Goal: Information Seeking & Learning: Learn about a topic

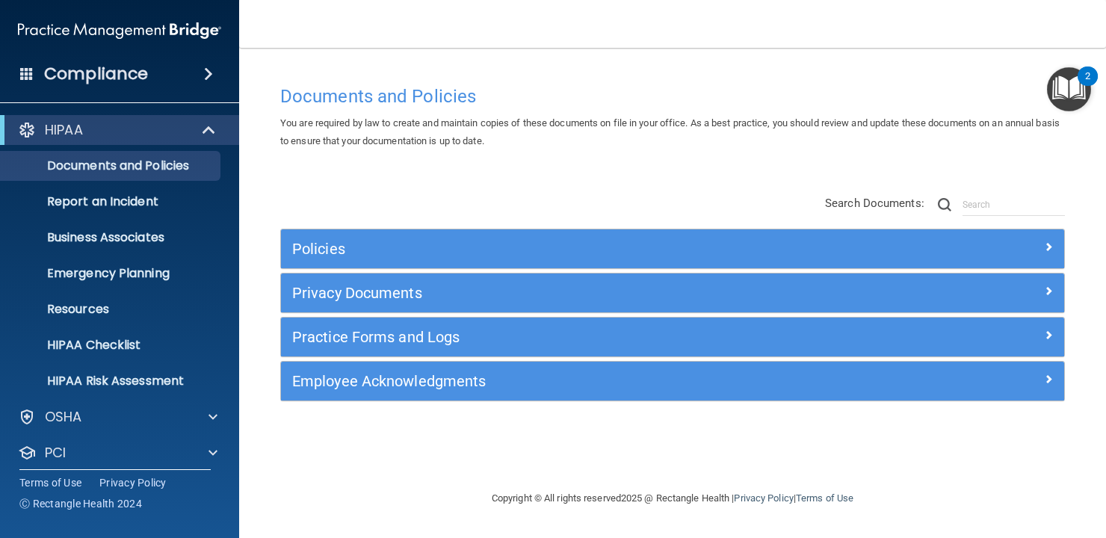
click at [145, 118] on div "HIPAA" at bounding box center [119, 130] width 239 height 30
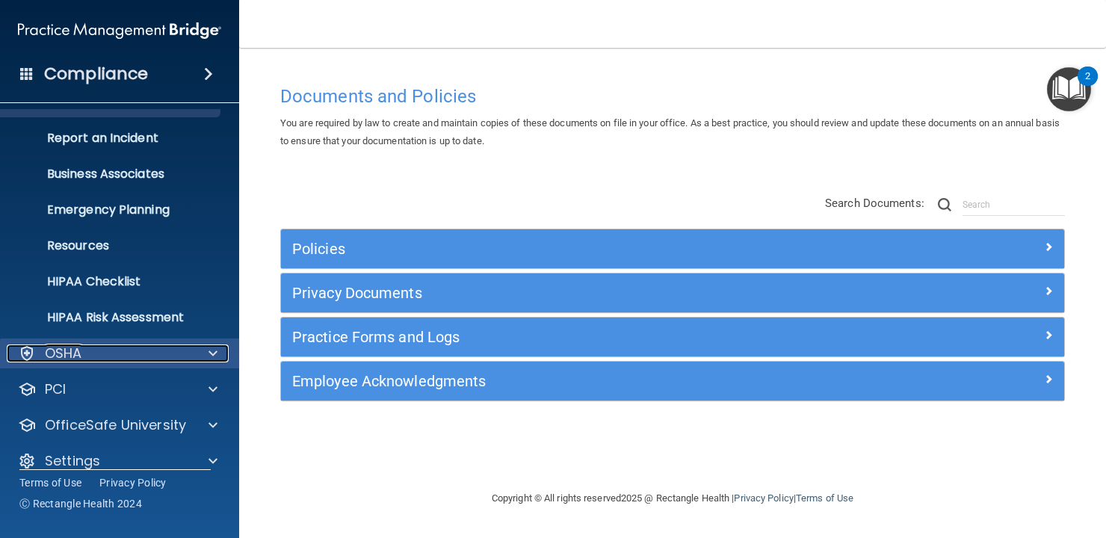
click at [114, 346] on div "OSHA" at bounding box center [99, 353] width 185 height 18
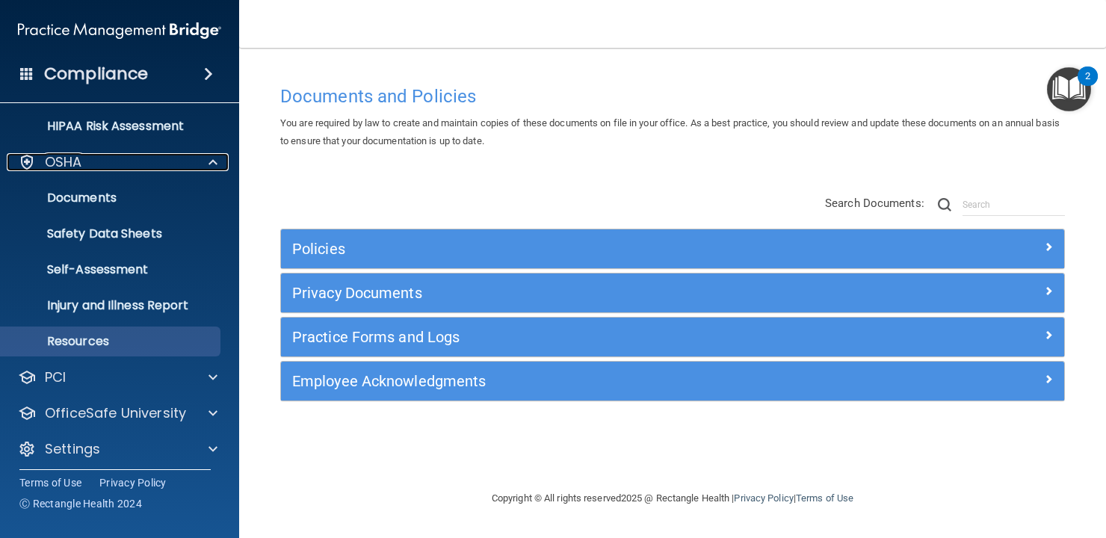
scroll to position [261, 0]
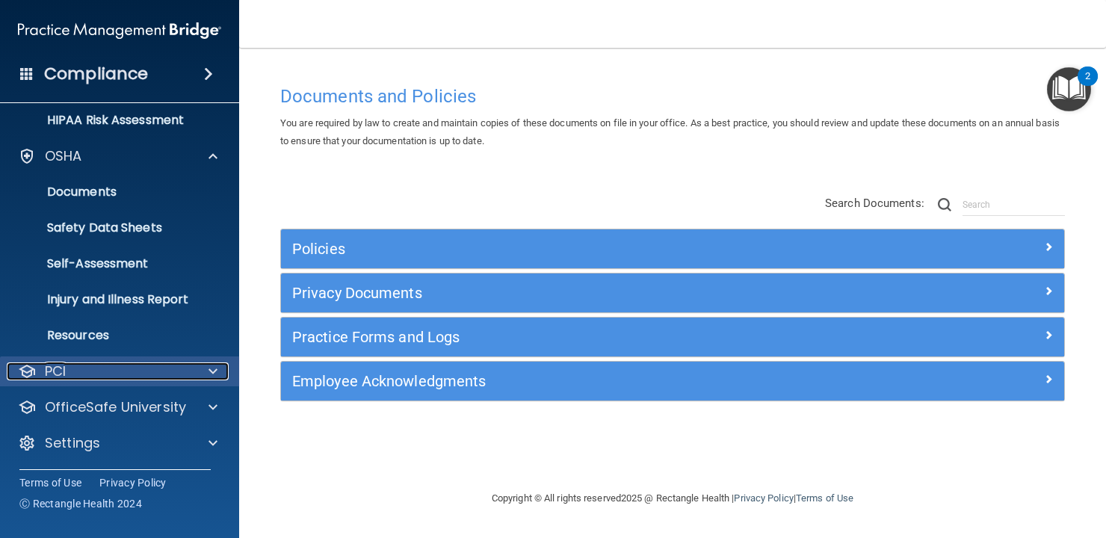
click at [117, 370] on div "PCI" at bounding box center [99, 371] width 185 height 18
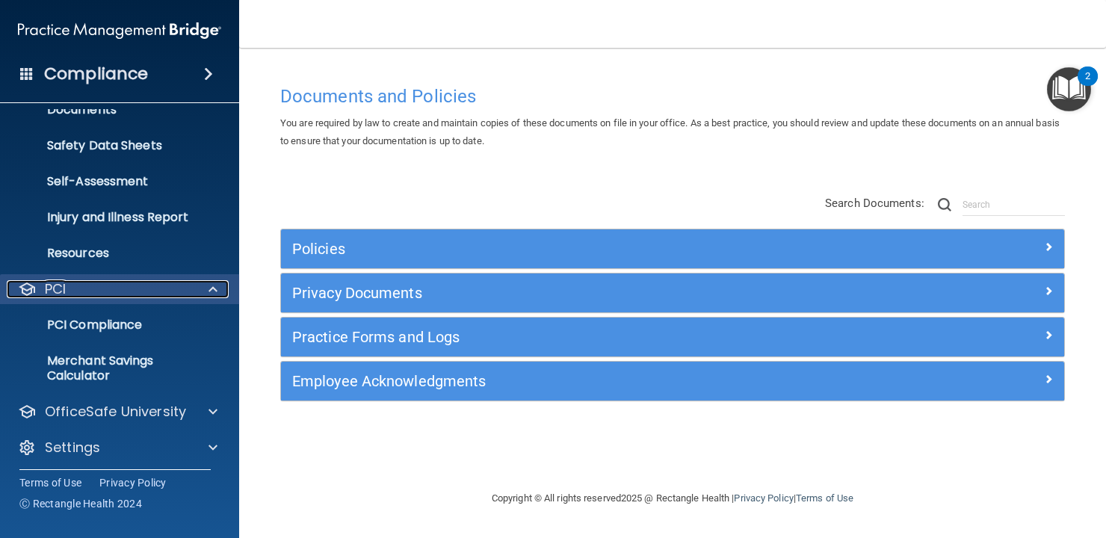
scroll to position [347, 0]
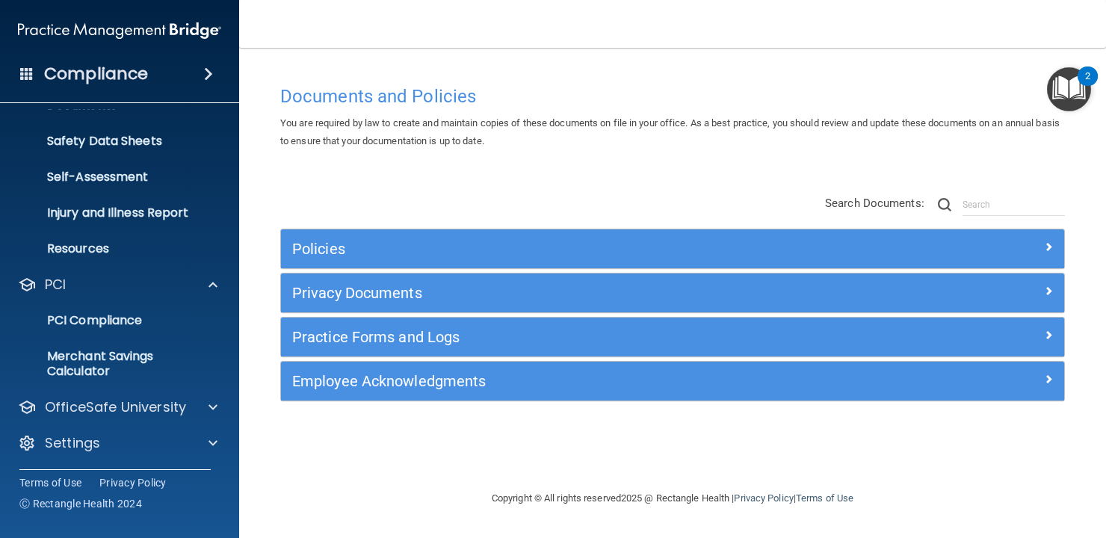
click at [123, 304] on ul "PCI Compliance Merchant Savings Calculator" at bounding box center [120, 343] width 270 height 87
click at [123, 309] on link "PCI Compliance" at bounding box center [102, 321] width 235 height 30
click at [85, 406] on p "OfficeSafe University" at bounding box center [115, 407] width 141 height 18
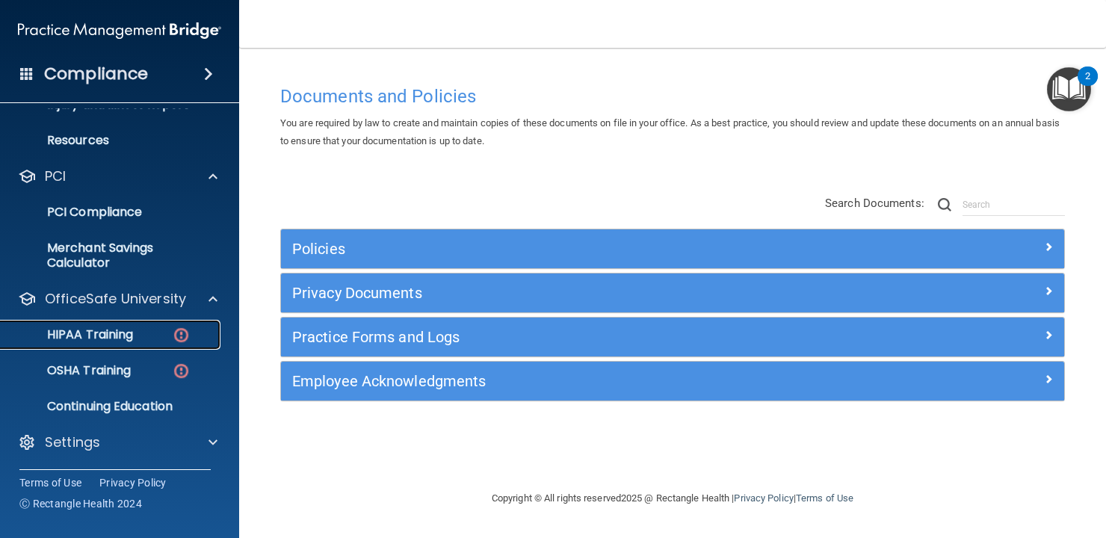
click at [117, 333] on p "HIPAA Training" at bounding box center [71, 334] width 123 height 15
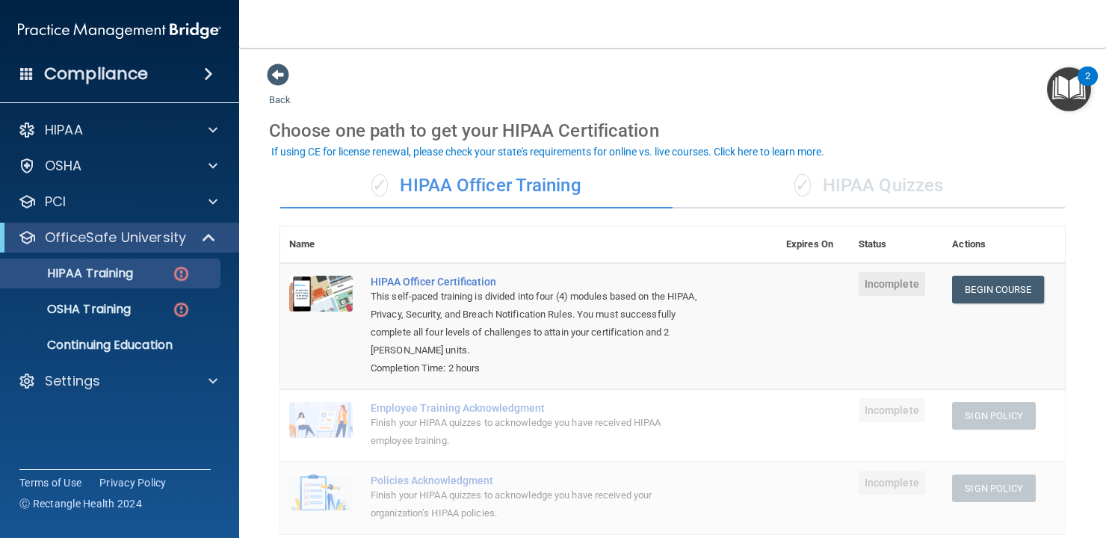
click at [846, 182] on div "✓ HIPAA Quizzes" at bounding box center [868, 186] width 392 height 45
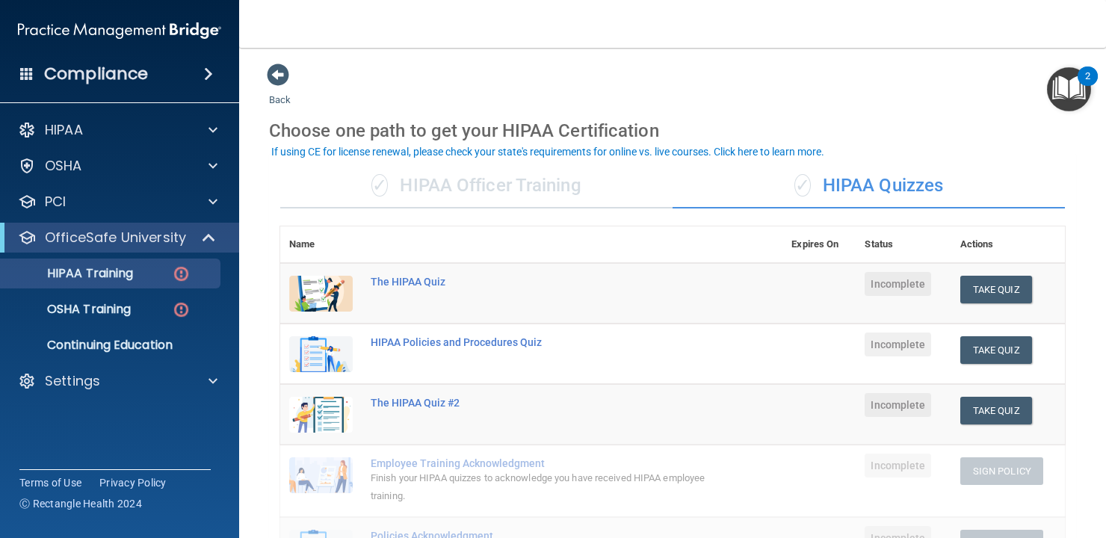
click at [188, 68] on div "Compliance" at bounding box center [119, 74] width 239 height 33
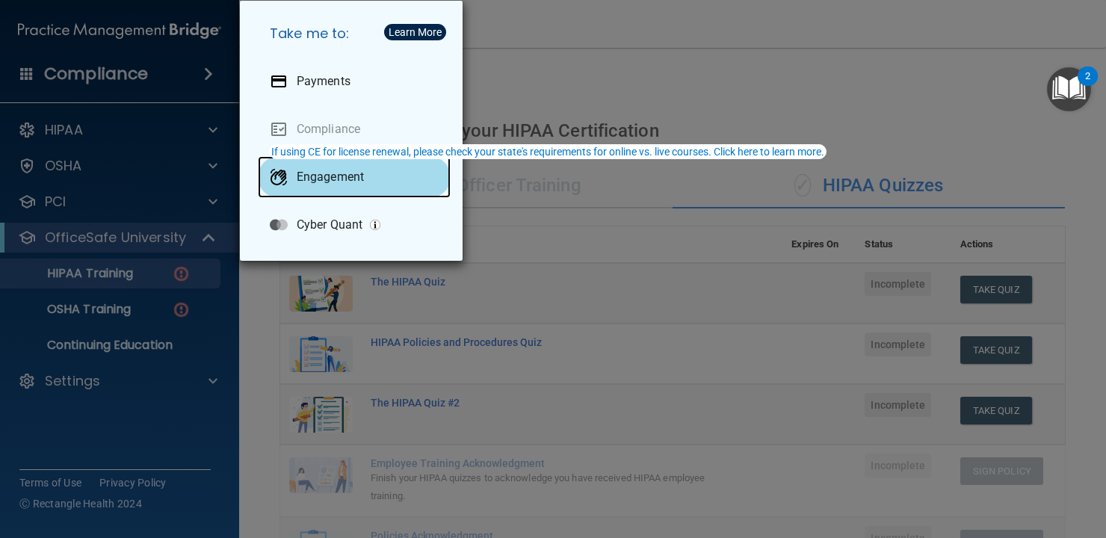
click at [329, 196] on div "Engagement" at bounding box center [354, 177] width 193 height 42
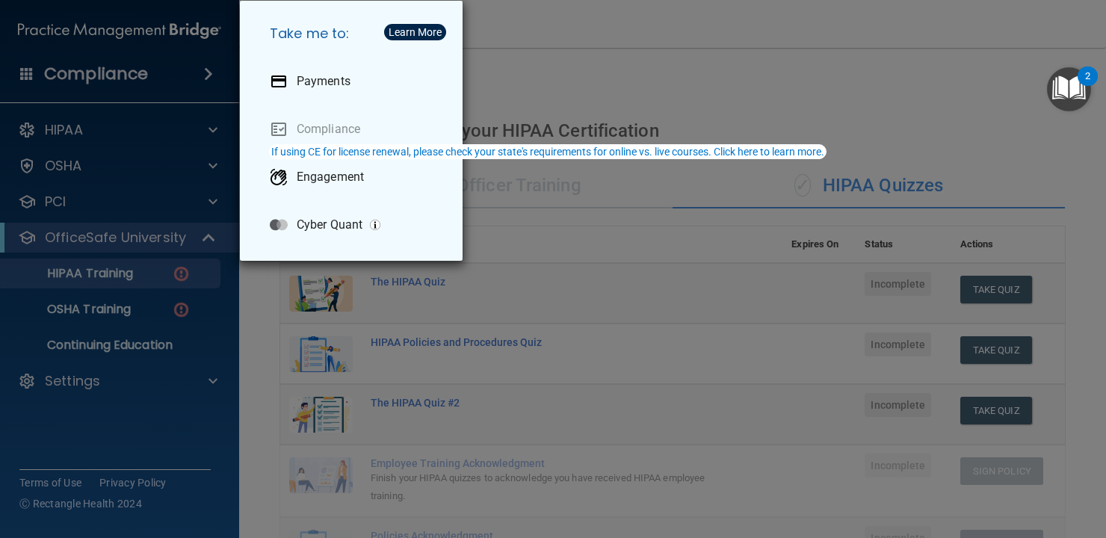
click at [151, 125] on div "Take me to: Payments Compliance Engagement Cyber Quant" at bounding box center [553, 269] width 1106 height 538
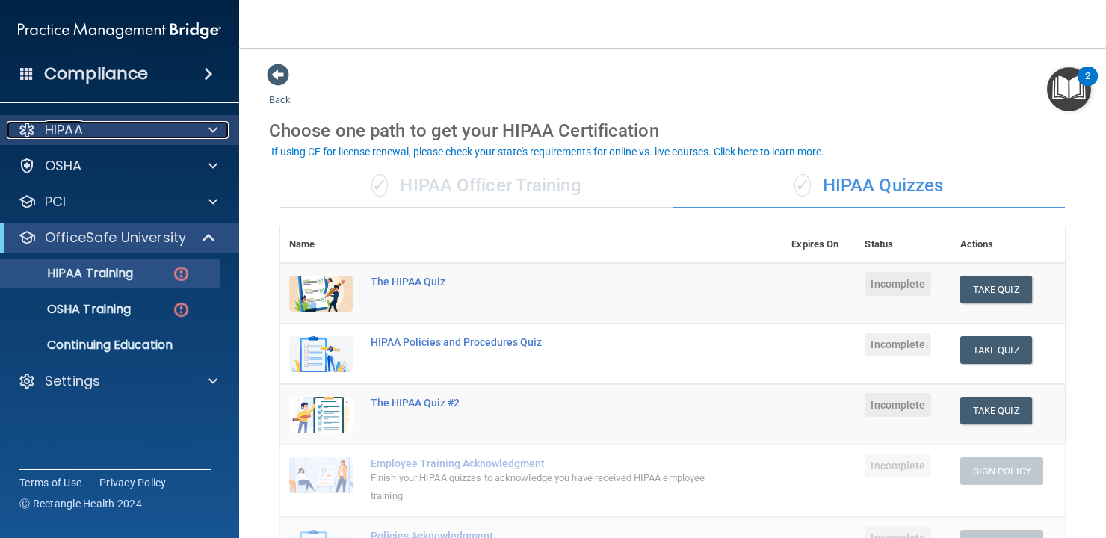
click at [155, 125] on div "HIPAA" at bounding box center [99, 130] width 185 height 18
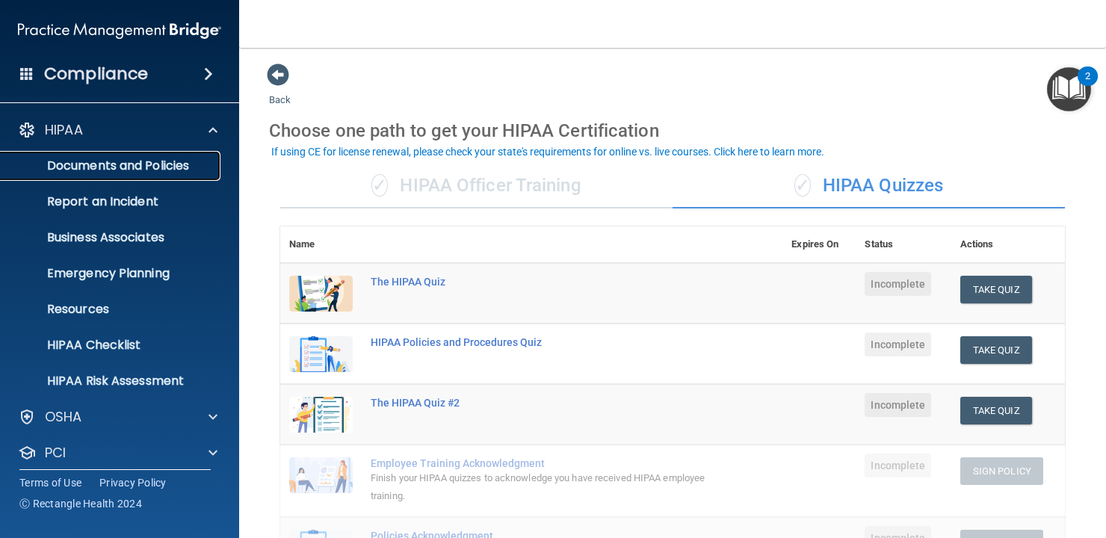
click at [145, 161] on p "Documents and Policies" at bounding box center [112, 165] width 204 height 15
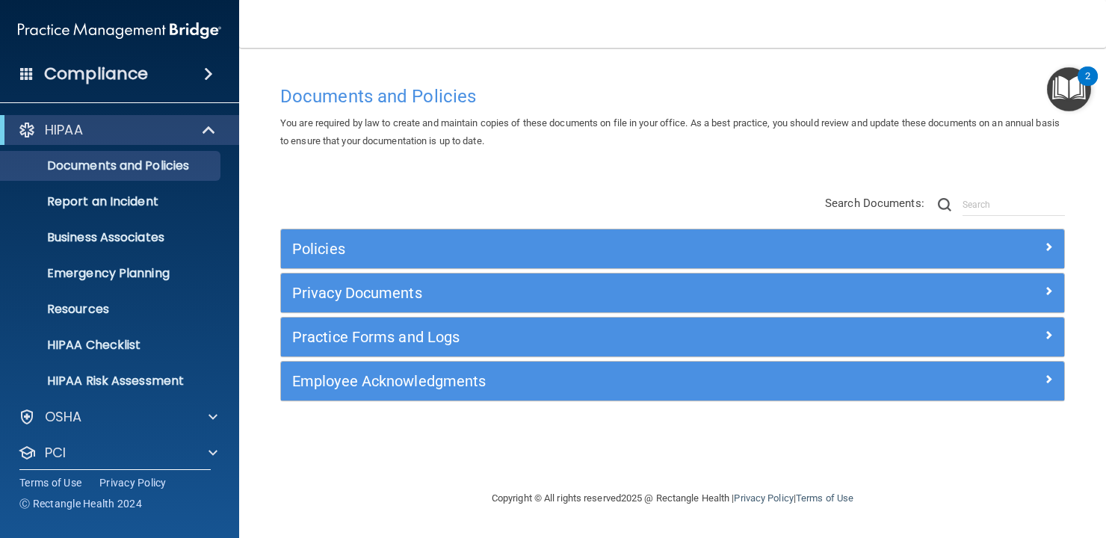
click at [442, 359] on div "Policies Select All (Unselect 0) Unselect All Print Selected (0) Acceptable Use…" at bounding box center [672, 315] width 784 height 173
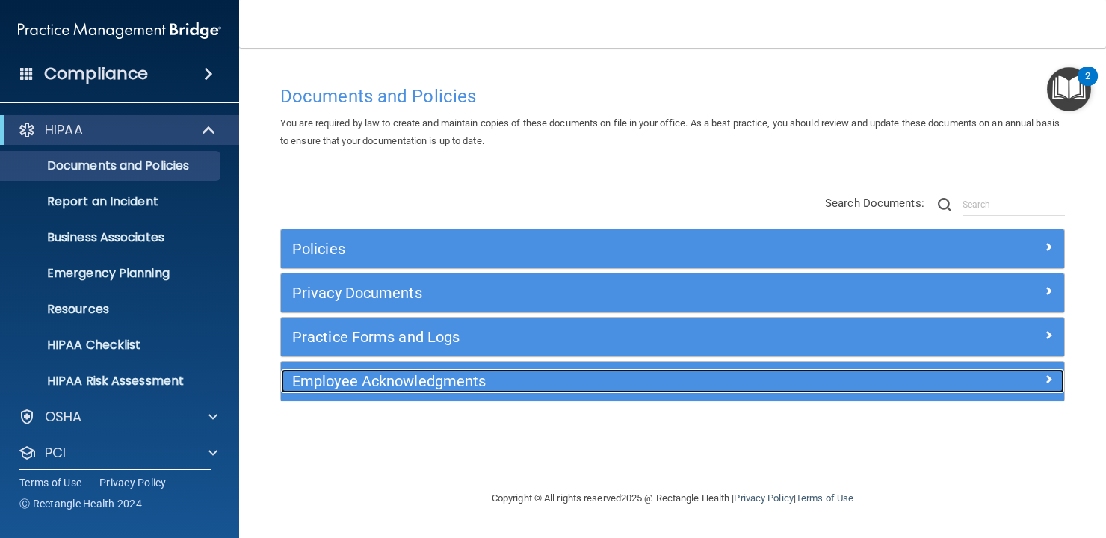
click at [442, 375] on h5 "Employee Acknowledgments" at bounding box center [574, 381] width 565 height 16
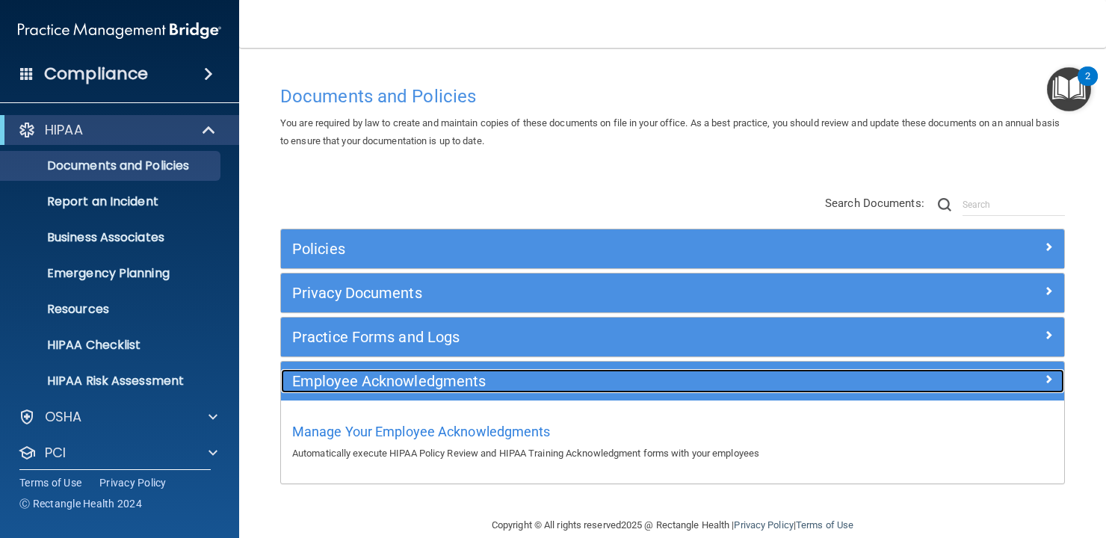
click at [442, 377] on h5 "Employee Acknowledgments" at bounding box center [574, 381] width 565 height 16
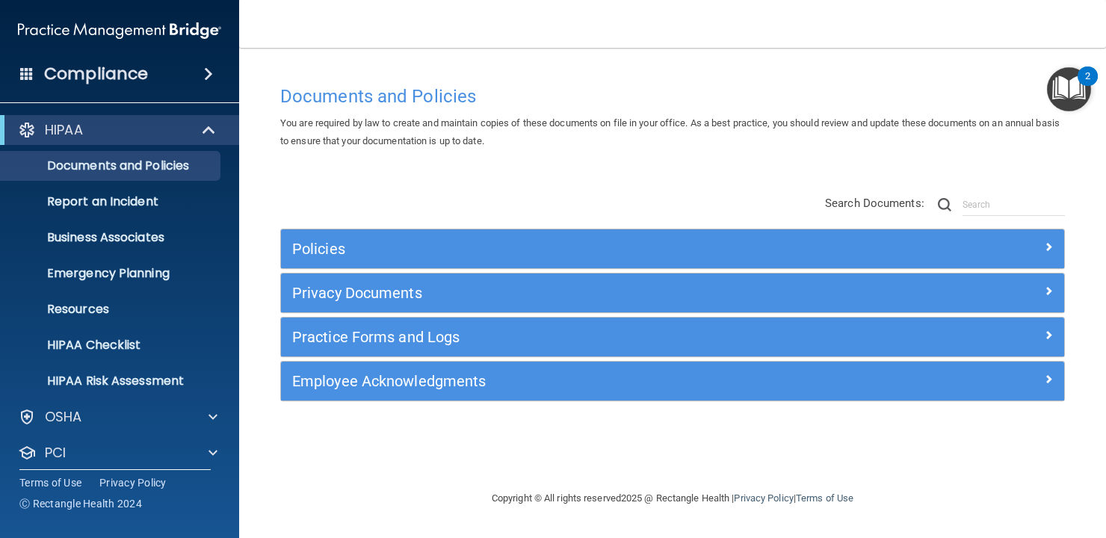
click at [447, 319] on div "Practice Forms and Logs" at bounding box center [672, 337] width 783 height 39
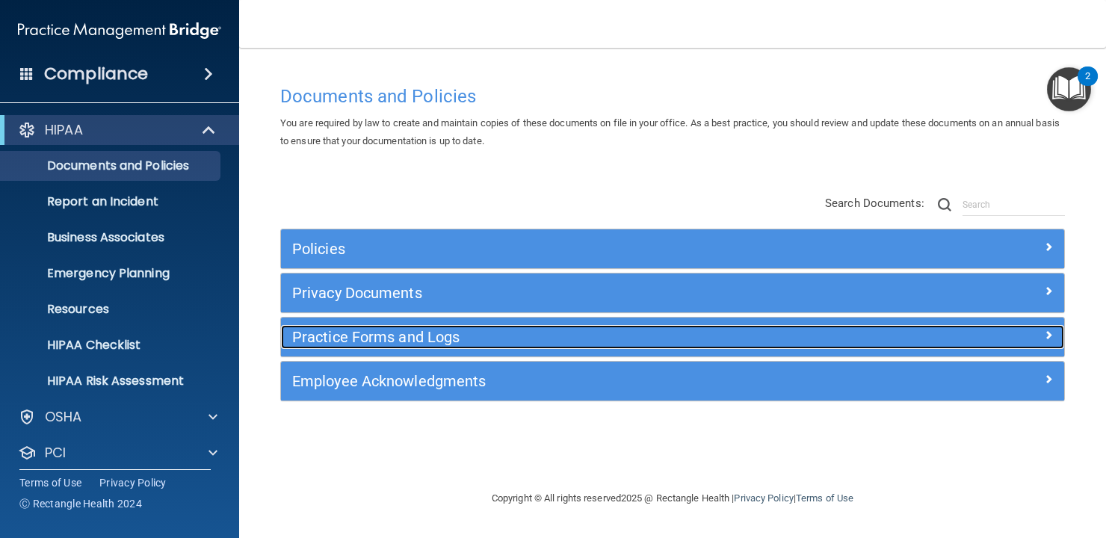
click at [447, 343] on h5 "Practice Forms and Logs" at bounding box center [574, 337] width 565 height 16
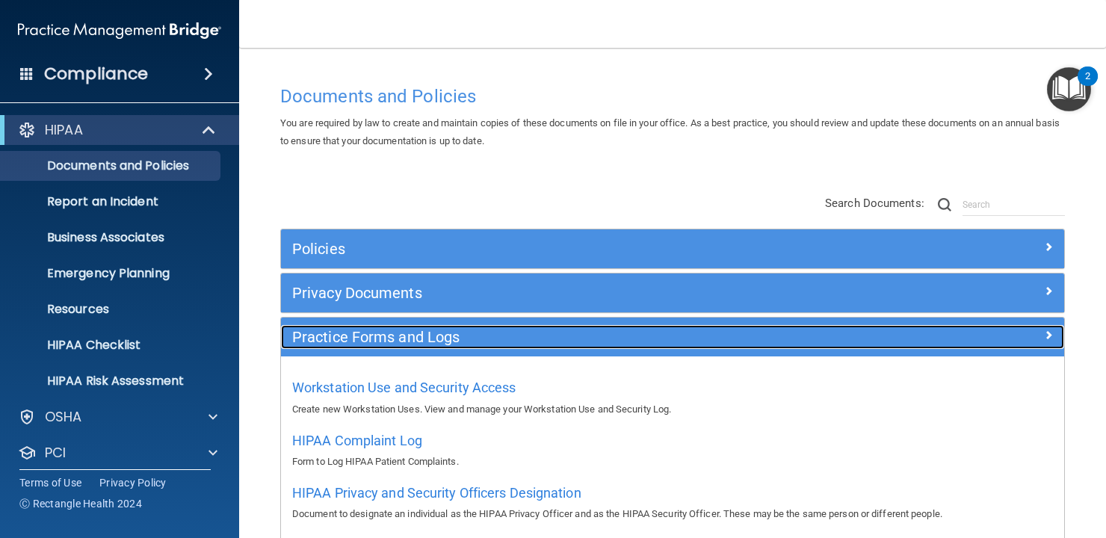
scroll to position [128, 0]
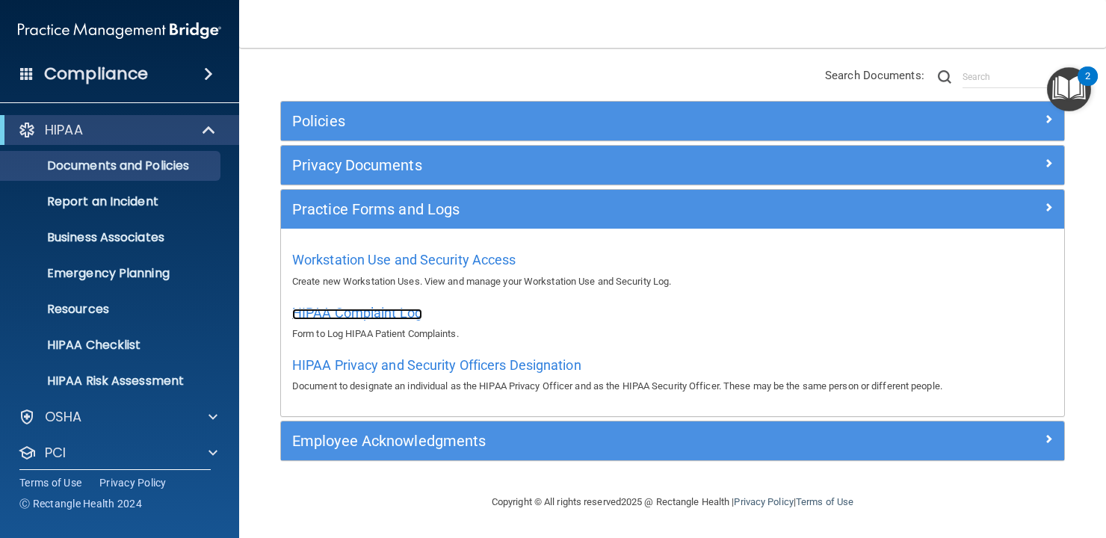
click at [372, 310] on span "HIPAA Complaint Log" at bounding box center [357, 313] width 130 height 16
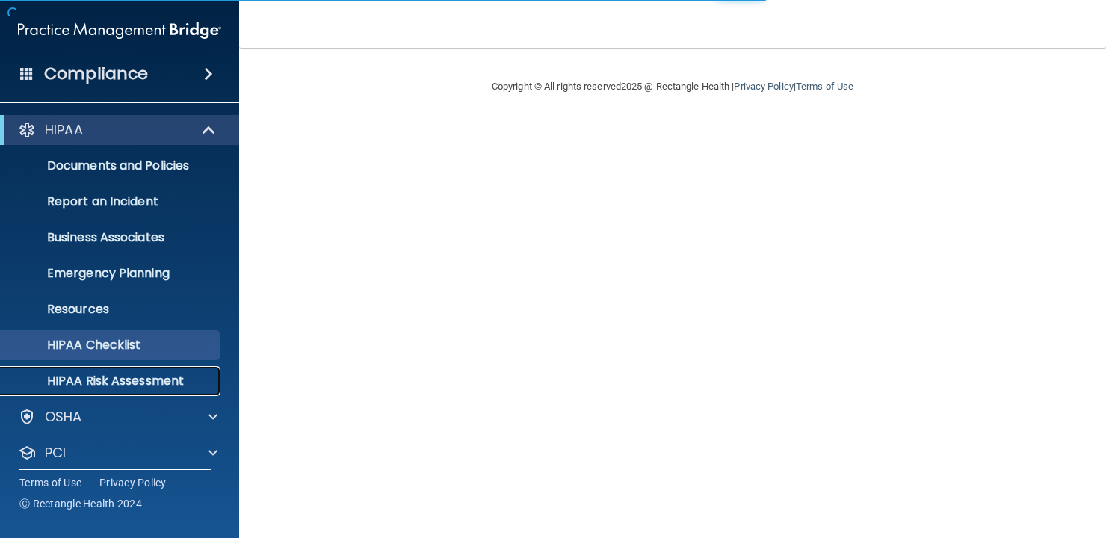
click at [146, 385] on p "HIPAA Risk Assessment" at bounding box center [112, 381] width 204 height 15
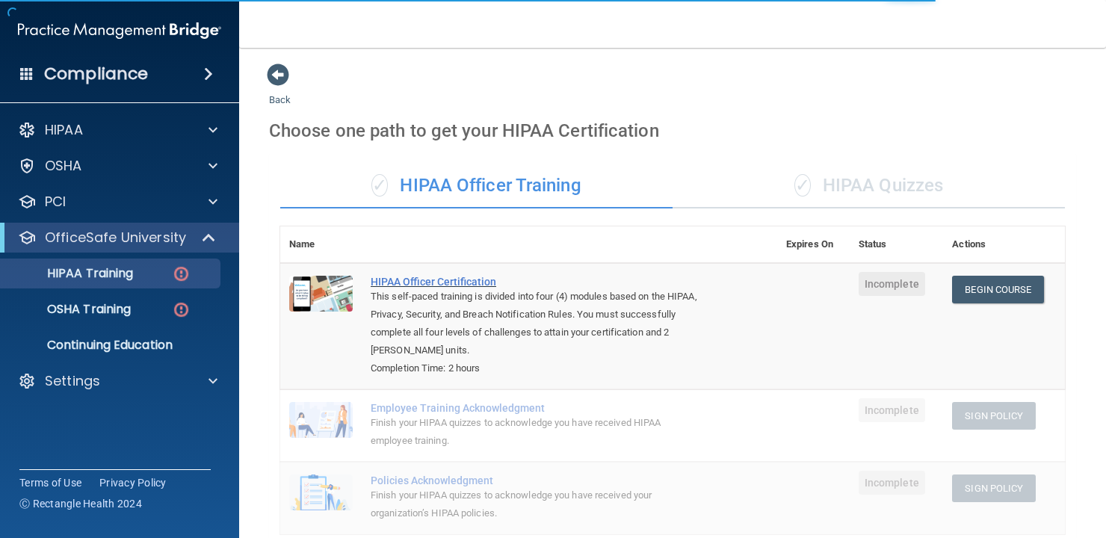
scroll to position [28, 0]
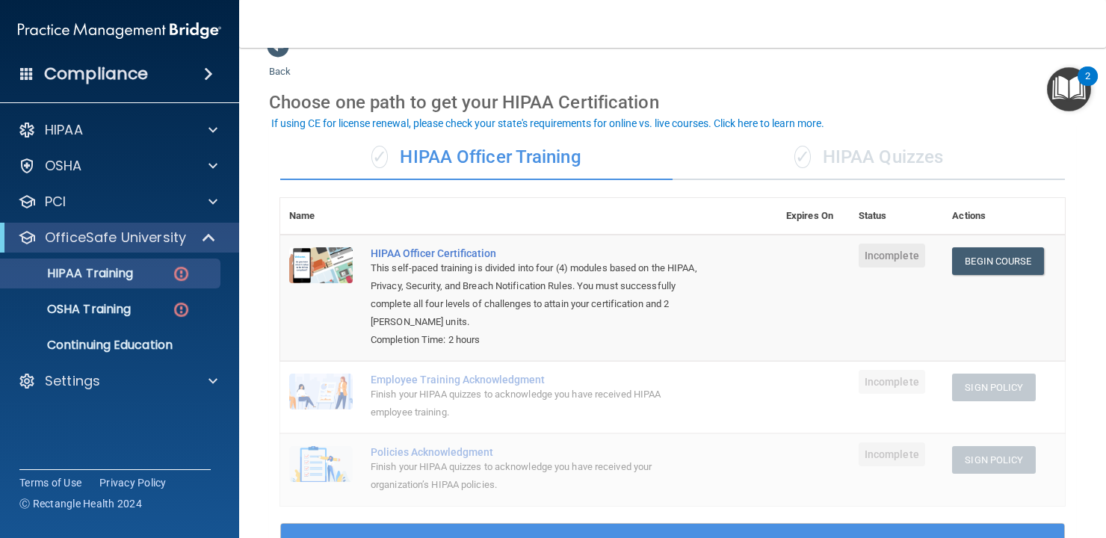
click at [885, 160] on div "✓ HIPAA Quizzes" at bounding box center [868, 157] width 392 height 45
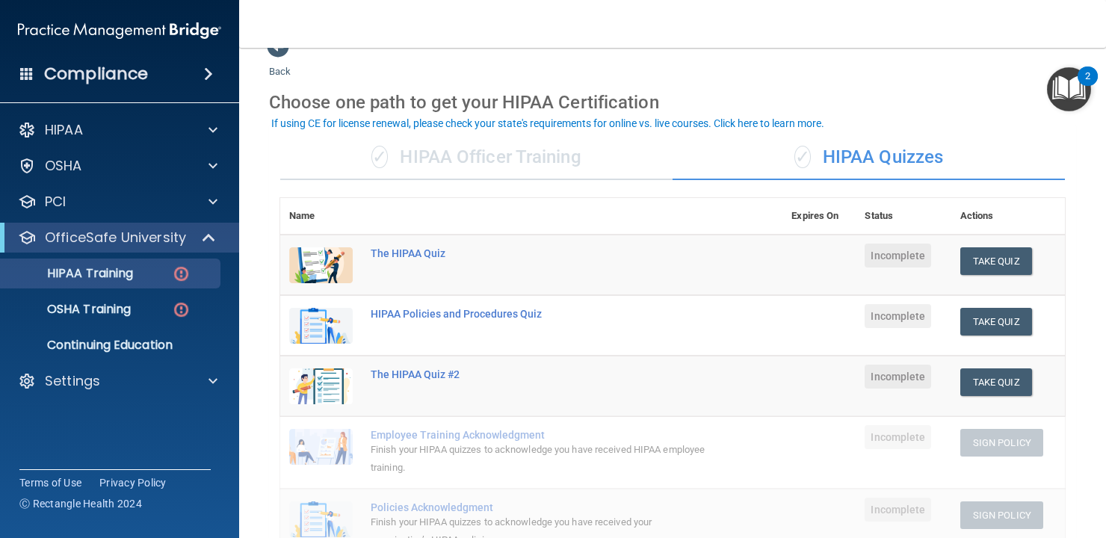
click at [589, 168] on div "✓ HIPAA Officer Training" at bounding box center [476, 157] width 392 height 45
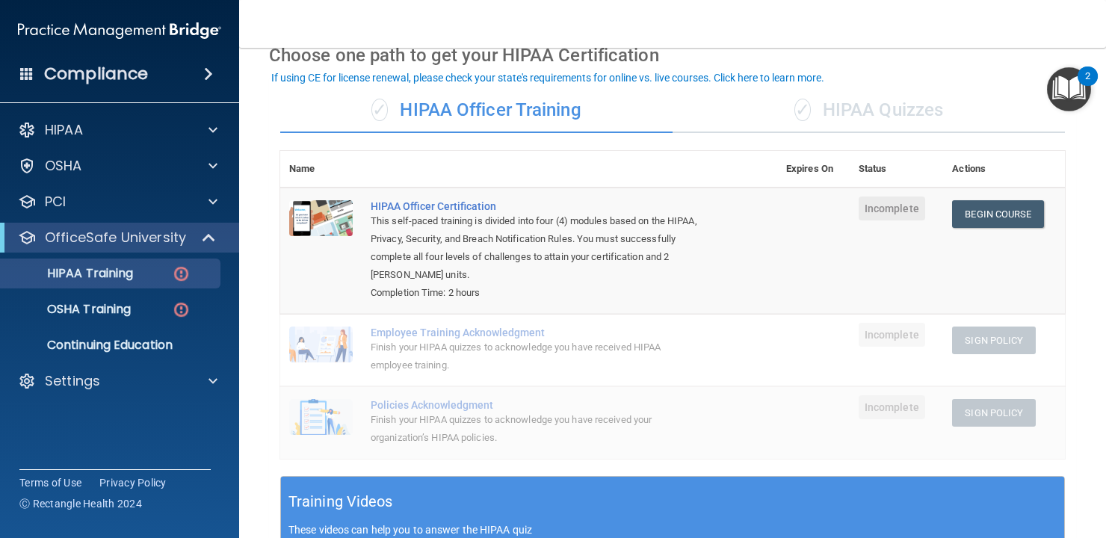
scroll to position [74, 0]
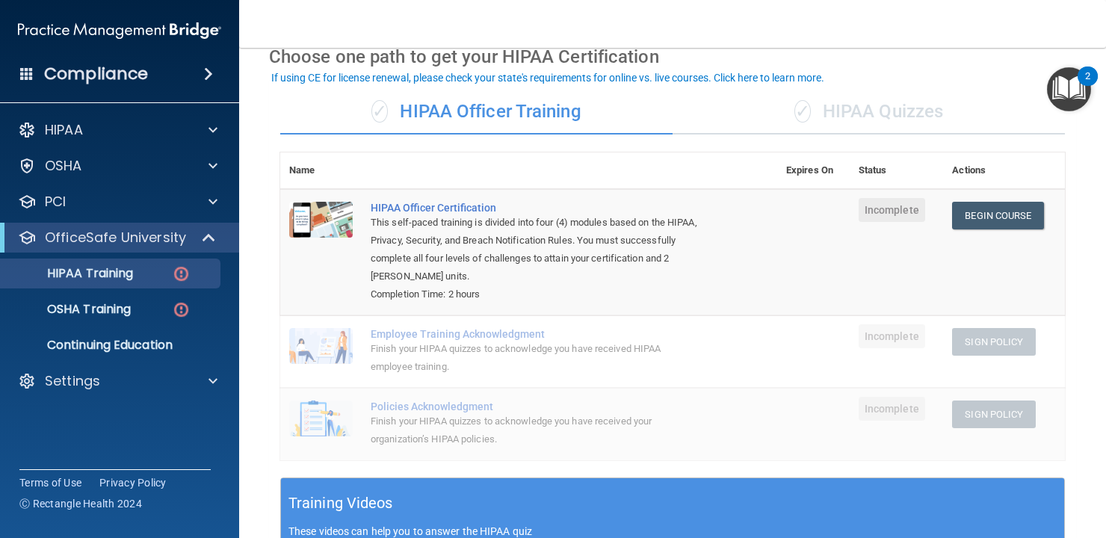
click at [841, 113] on div "✓ HIPAA Quizzes" at bounding box center [868, 112] width 392 height 45
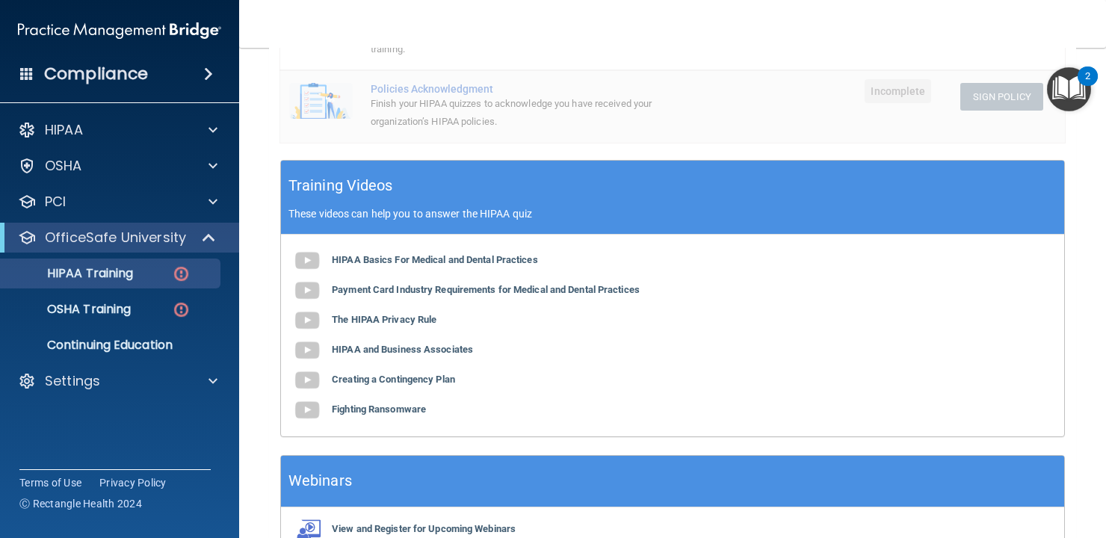
scroll to position [533, 0]
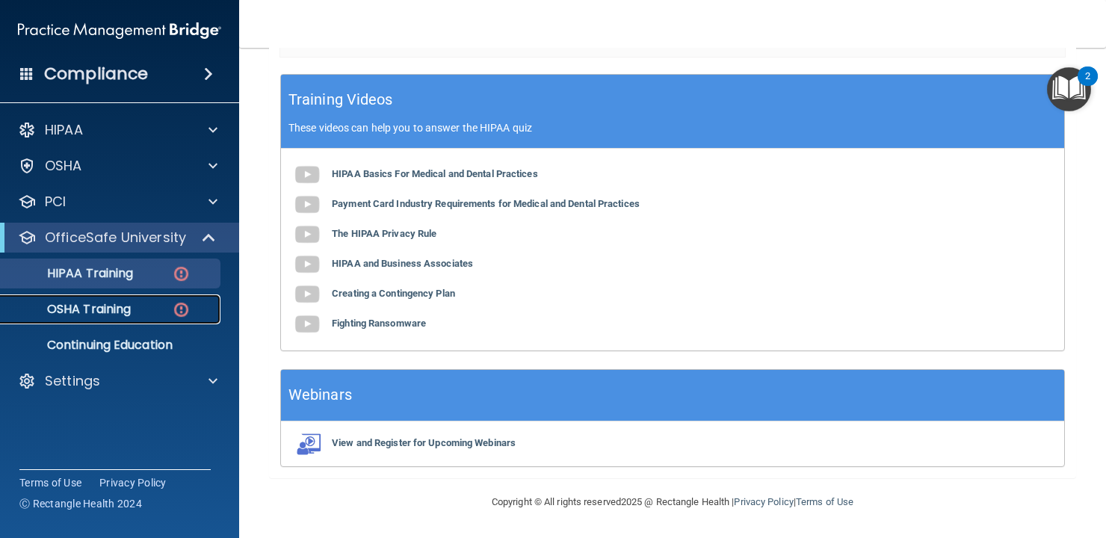
click at [127, 315] on p "OSHA Training" at bounding box center [70, 309] width 121 height 15
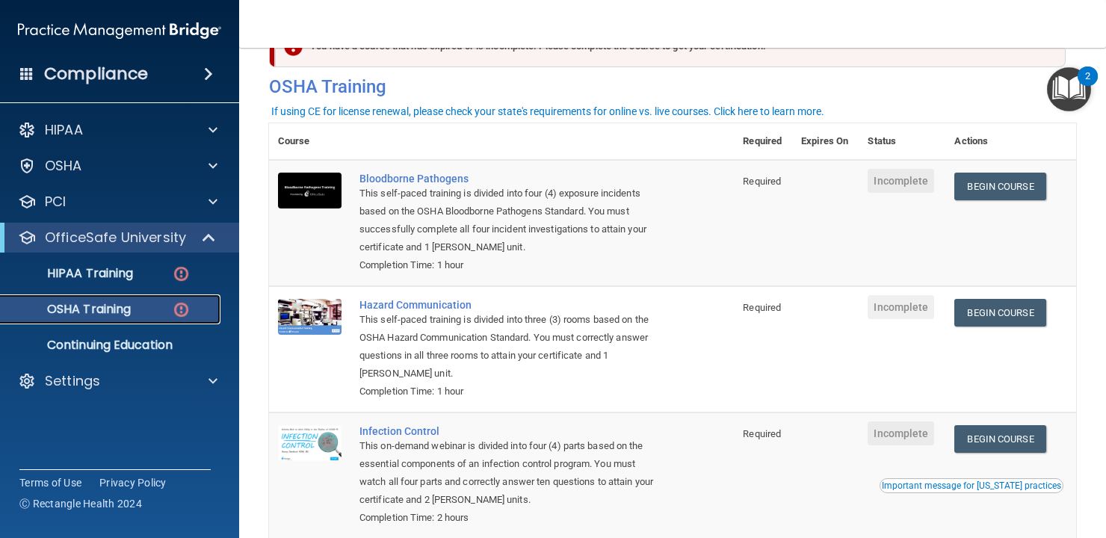
scroll to position [237, 0]
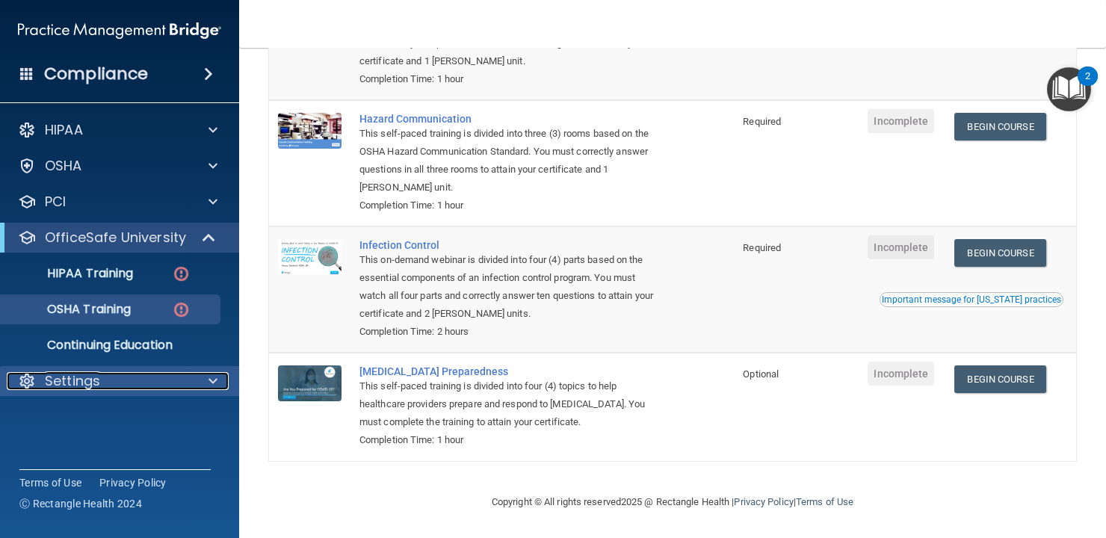
click at [134, 378] on div "Settings" at bounding box center [99, 381] width 185 height 18
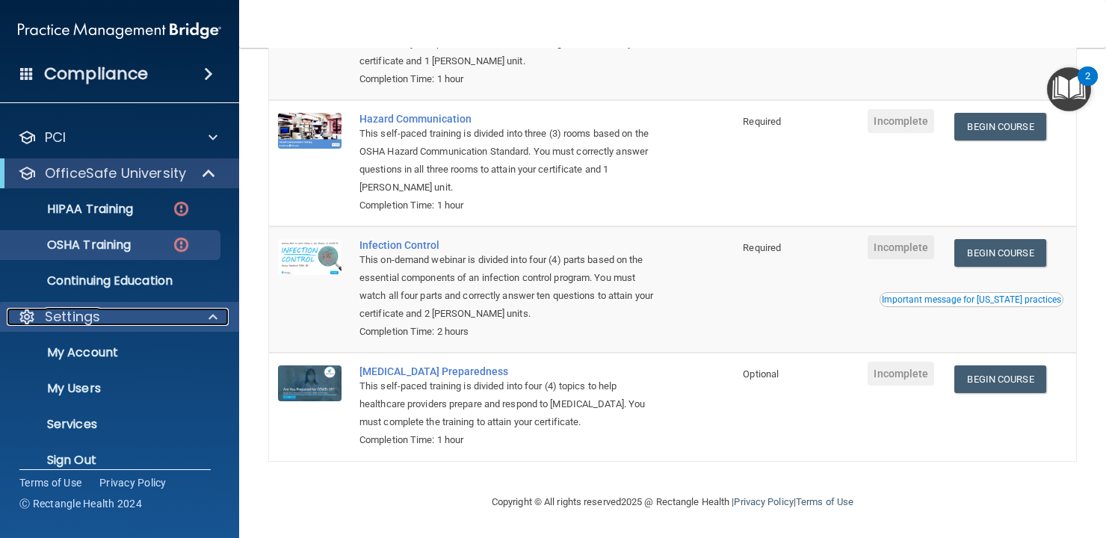
scroll to position [82, 0]
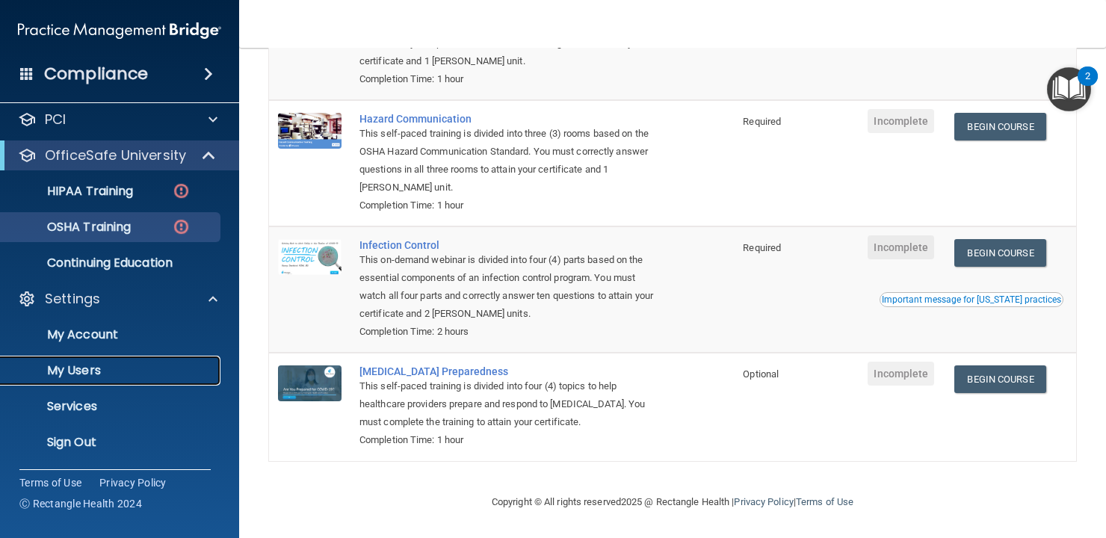
click at [82, 377] on p "My Users" at bounding box center [112, 370] width 204 height 15
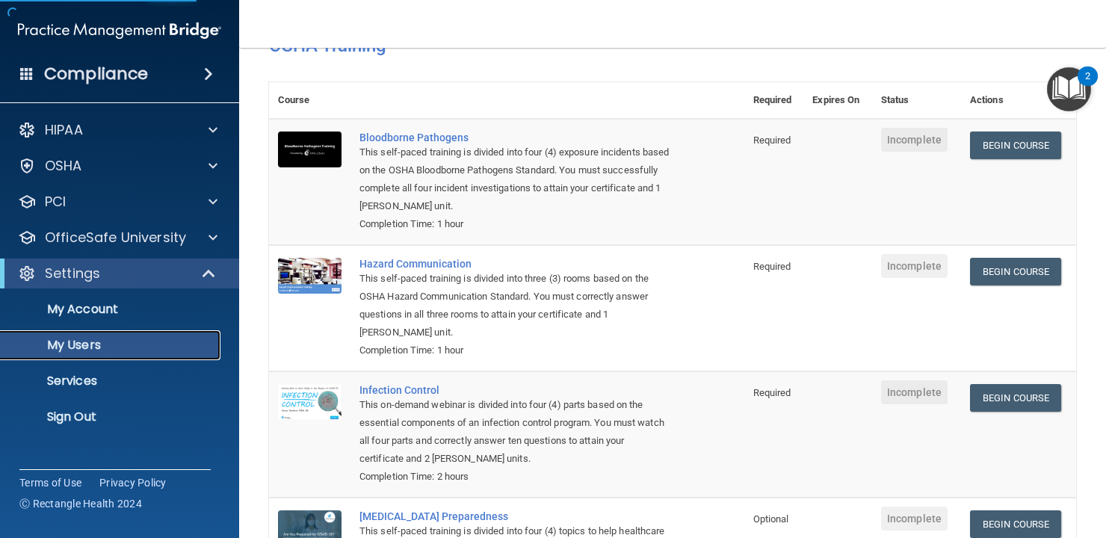
select select "20"
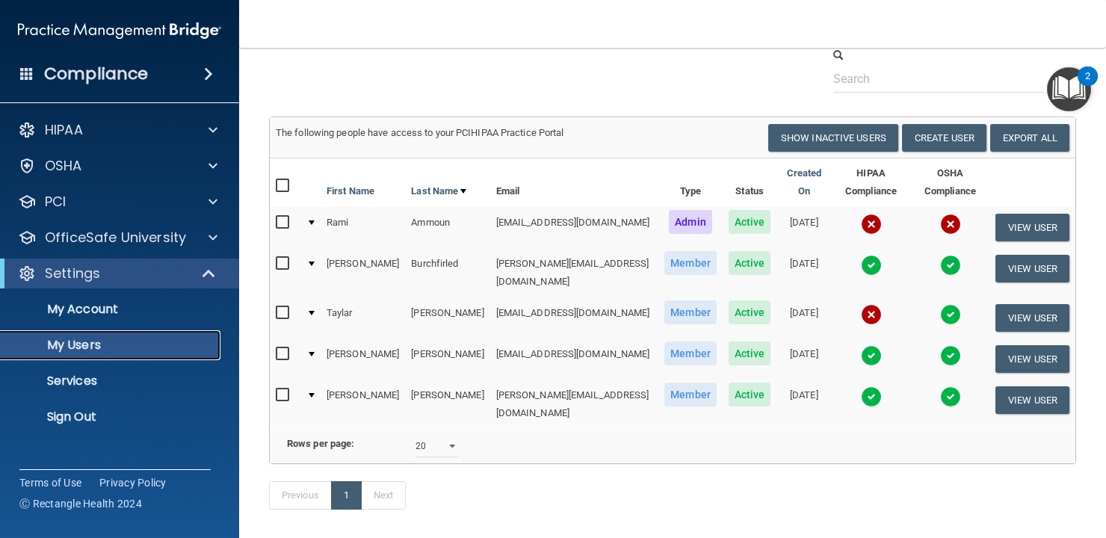
scroll to position [58, 0]
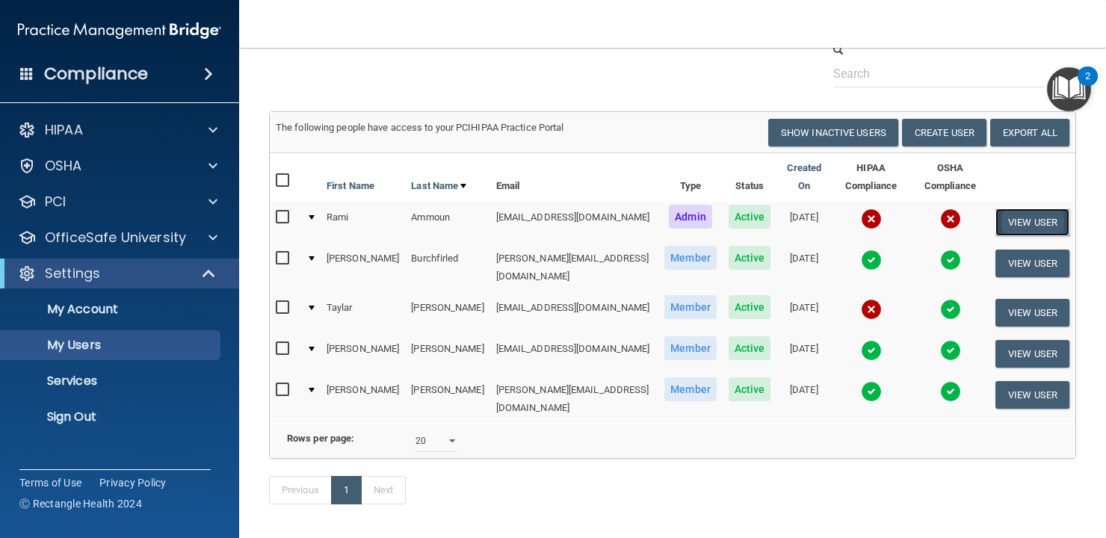
click at [1047, 223] on button "View User" at bounding box center [1032, 222] width 74 height 28
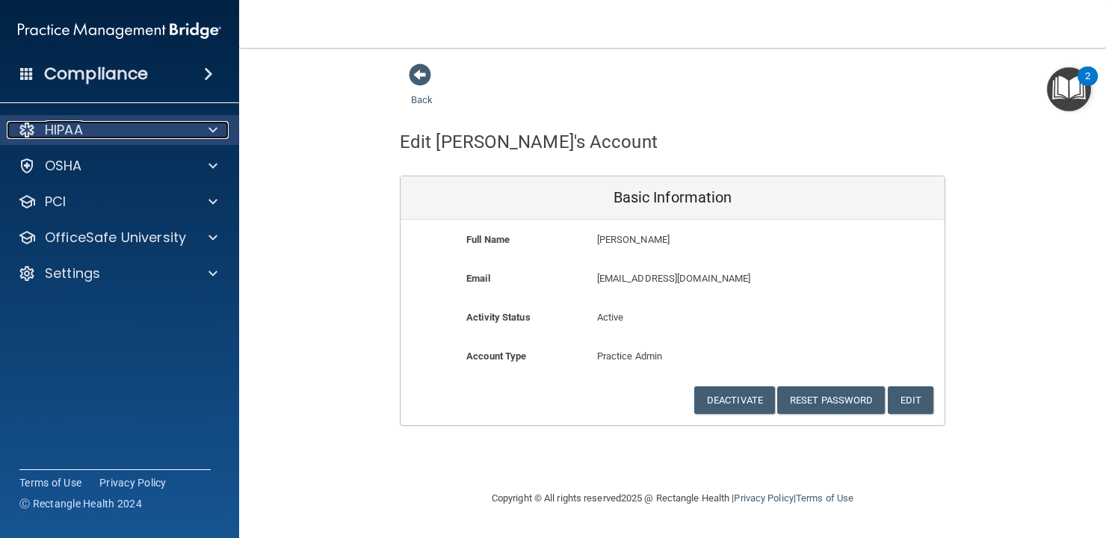
click at [122, 137] on div "HIPAA" at bounding box center [99, 130] width 185 height 18
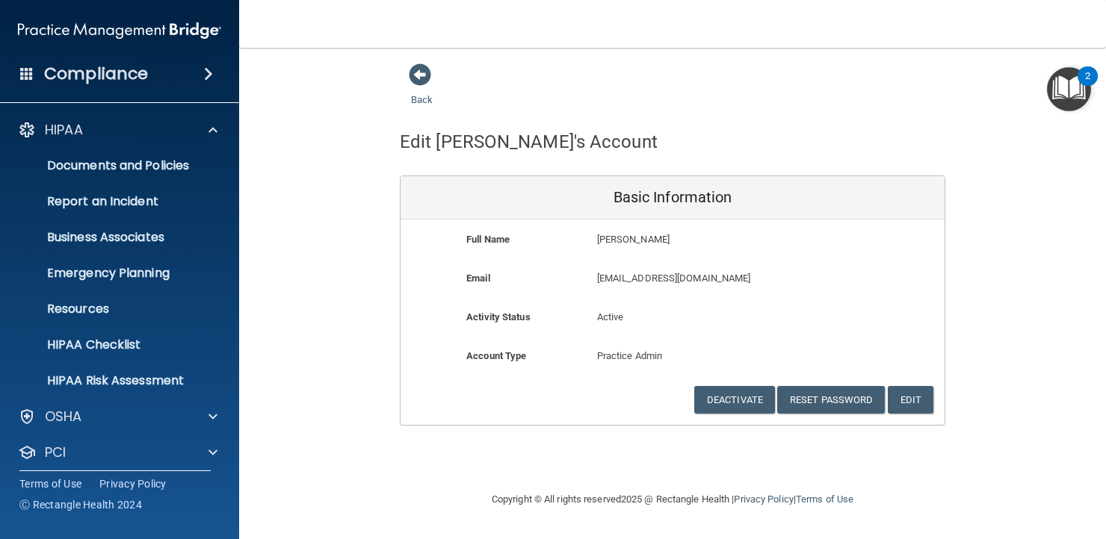
click at [117, 82] on h4 "Compliance" at bounding box center [96, 74] width 104 height 21
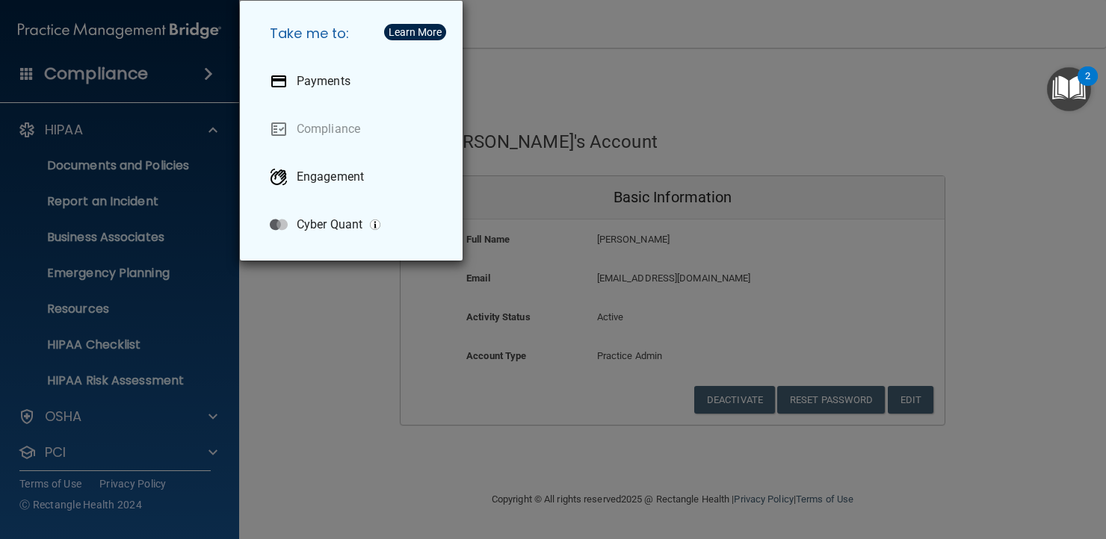
click at [145, 169] on div "Take me to: Payments Compliance Engagement Cyber Quant" at bounding box center [553, 269] width 1106 height 539
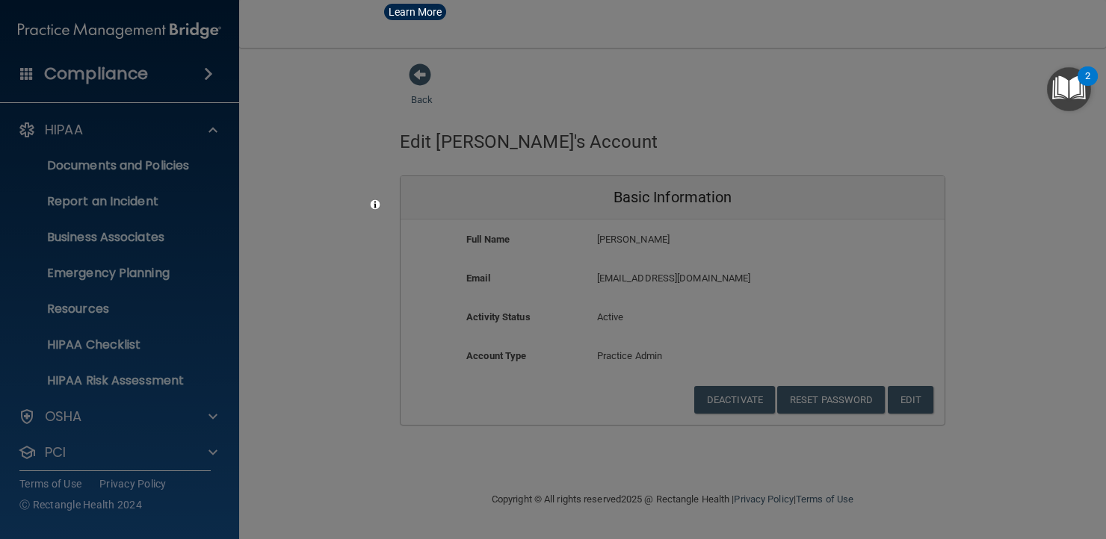
click at [142, 170] on div at bounding box center [553, 269] width 1106 height 539
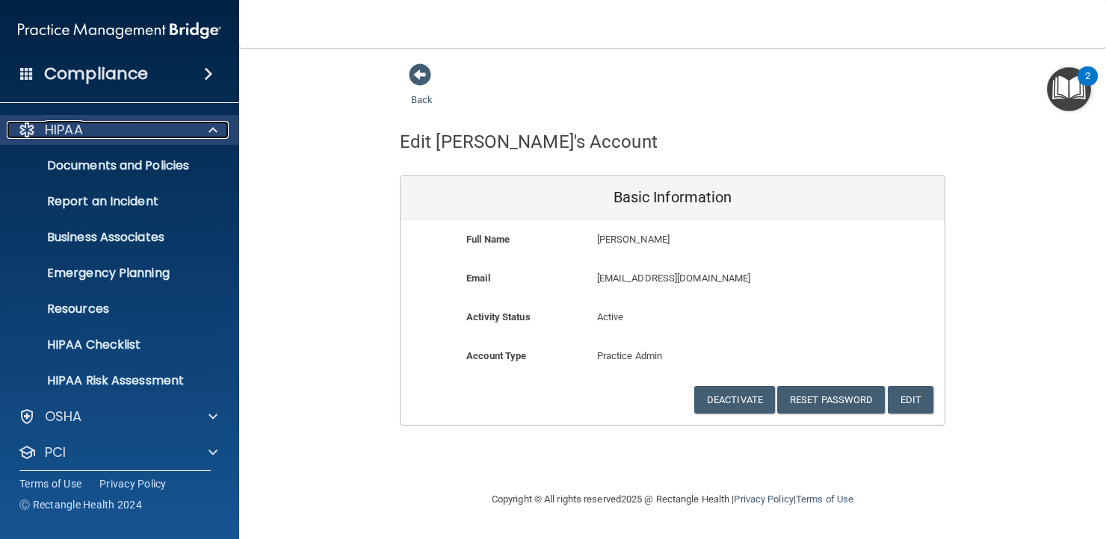
click at [120, 136] on div "HIPAA" at bounding box center [99, 130] width 185 height 18
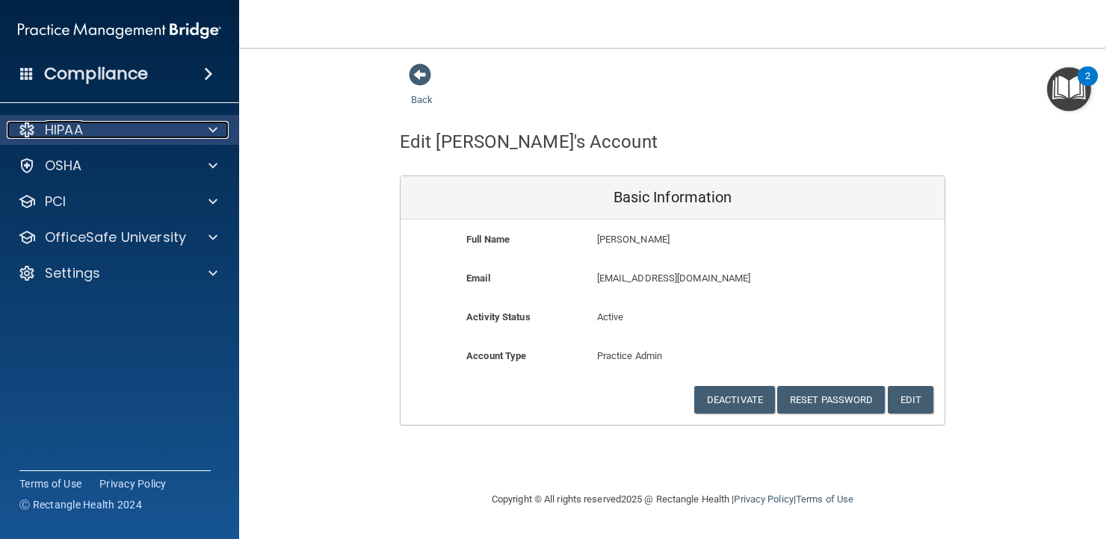
click at [120, 136] on div "HIPAA" at bounding box center [99, 130] width 185 height 18
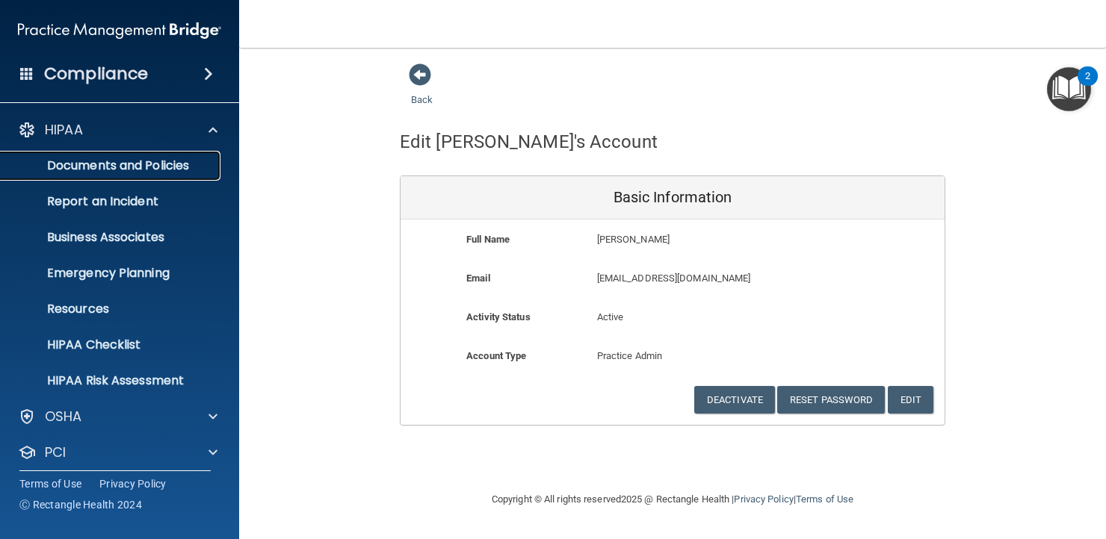
click at [110, 166] on p "Documents and Policies" at bounding box center [112, 165] width 204 height 15
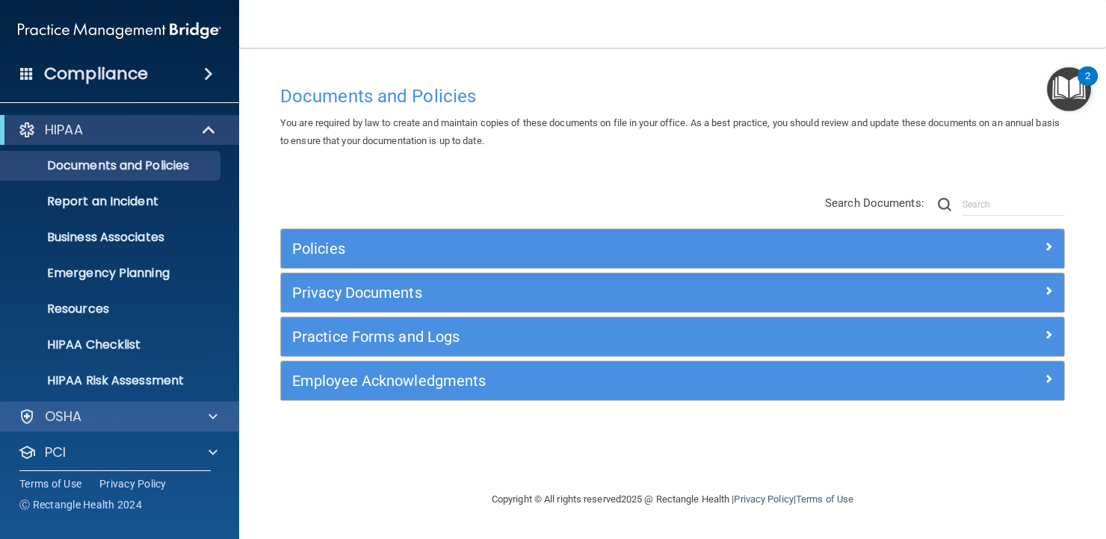
click at [114, 428] on div "OSHA" at bounding box center [120, 417] width 240 height 30
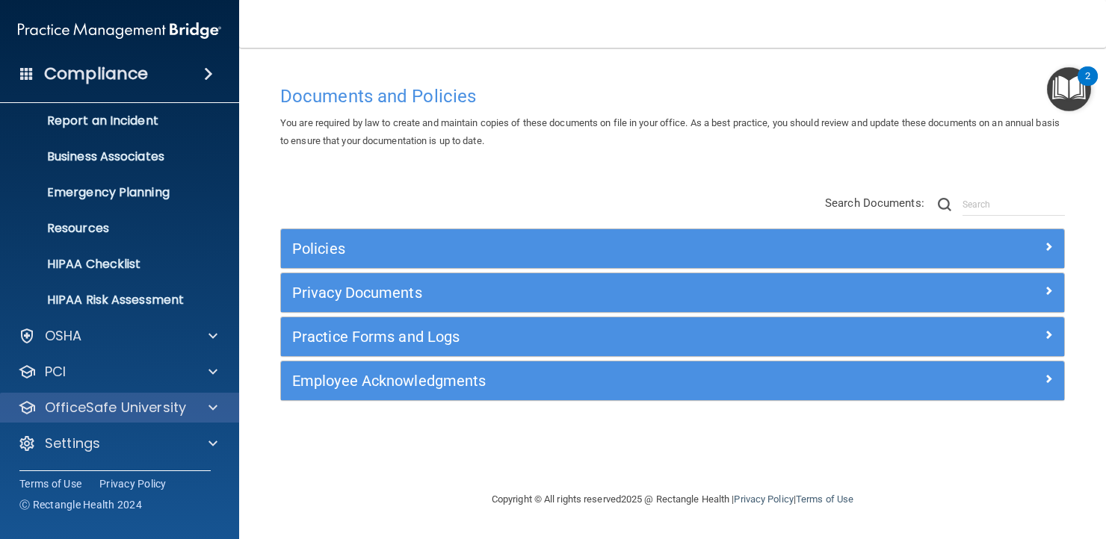
scroll to position [78, 0]
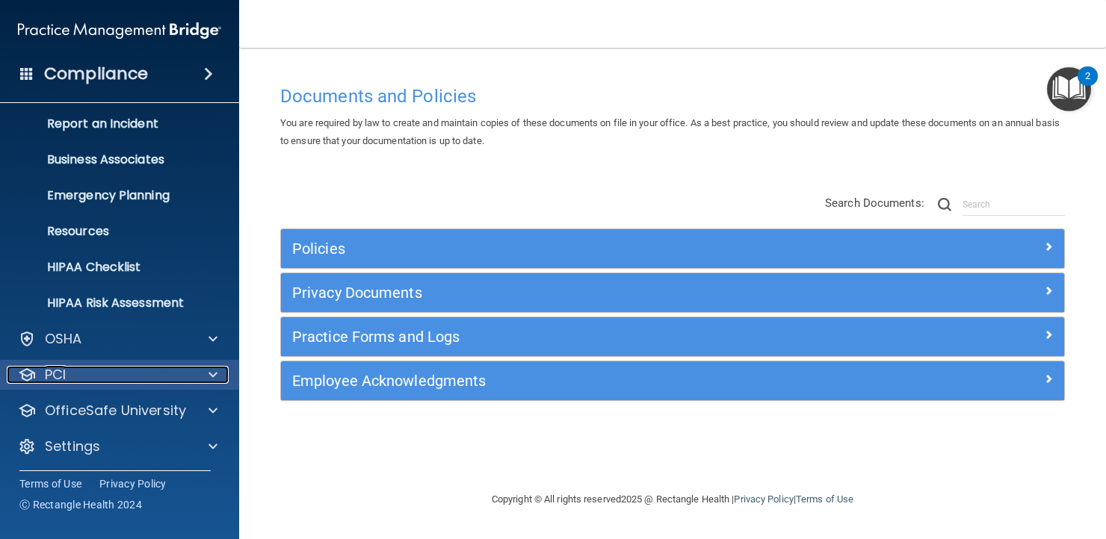
click at [132, 380] on div "PCI" at bounding box center [99, 375] width 185 height 18
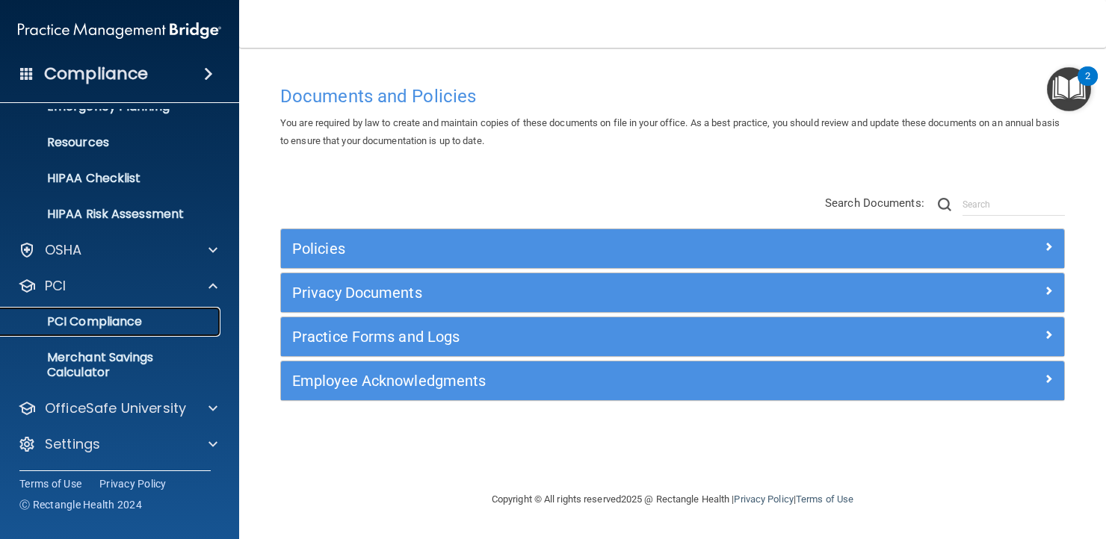
click at [127, 326] on p "PCI Compliance" at bounding box center [112, 322] width 204 height 15
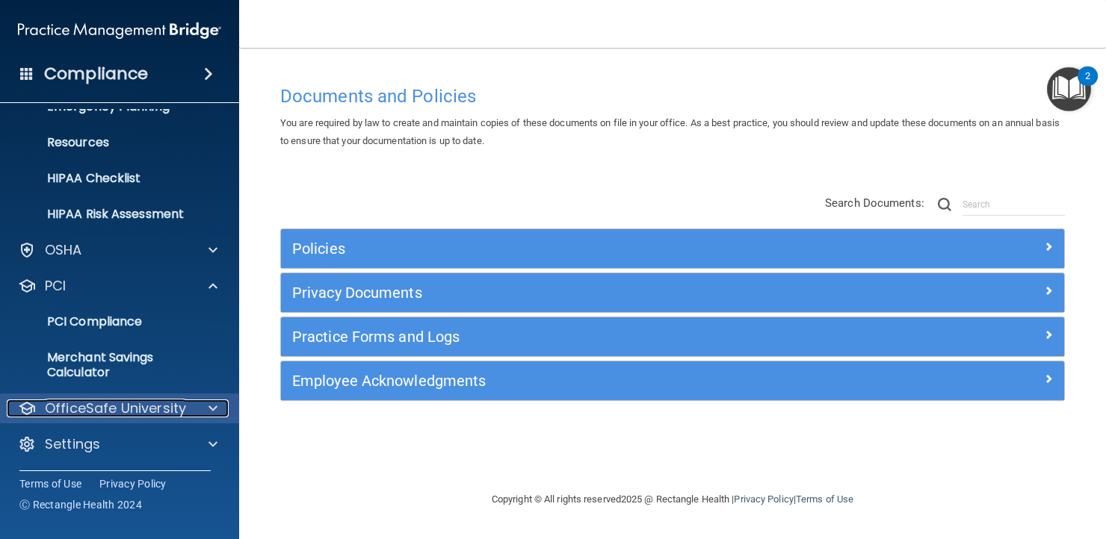
click at [95, 407] on p "OfficeSafe University" at bounding box center [115, 409] width 141 height 18
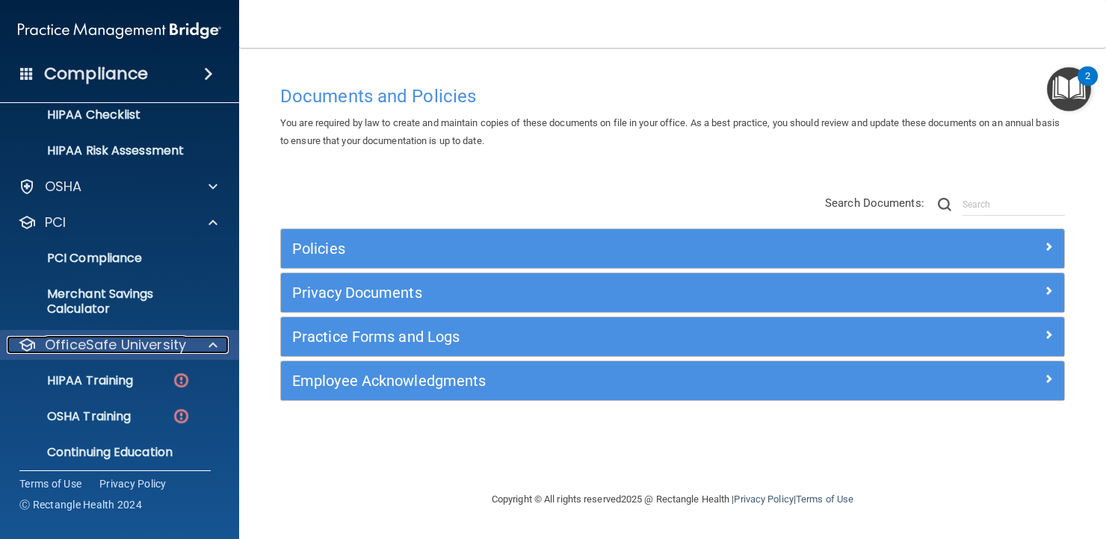
scroll to position [232, 0]
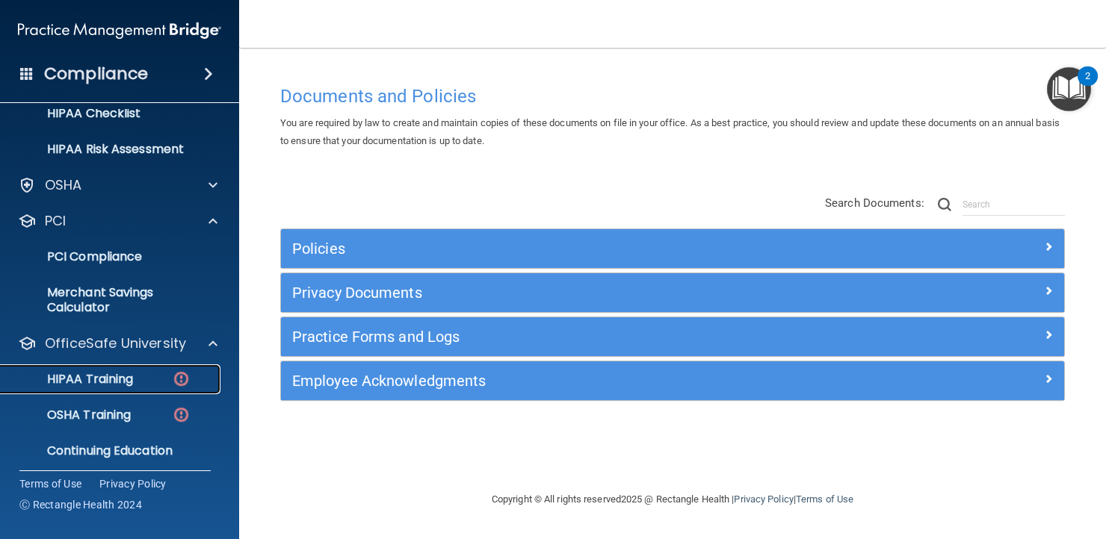
click at [95, 375] on p "HIPAA Training" at bounding box center [71, 379] width 123 height 15
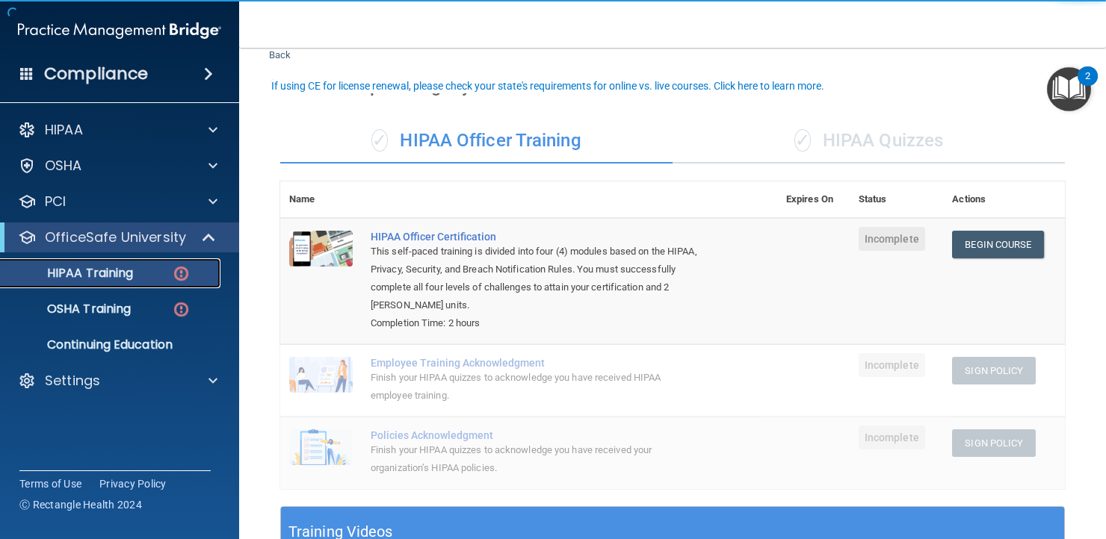
scroll to position [35, 0]
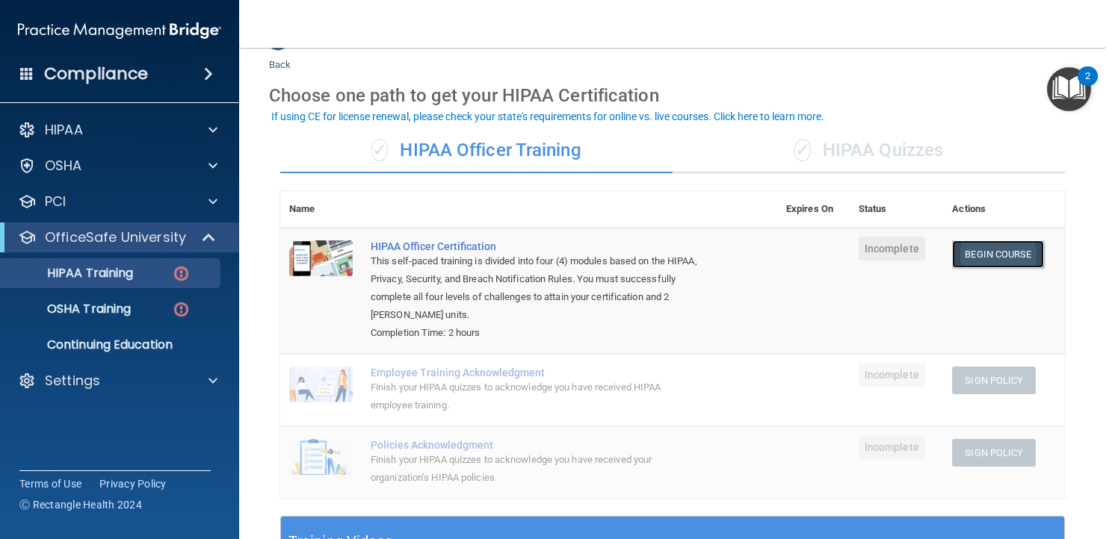
click at [1008, 261] on link "Begin Course" at bounding box center [997, 255] width 91 height 28
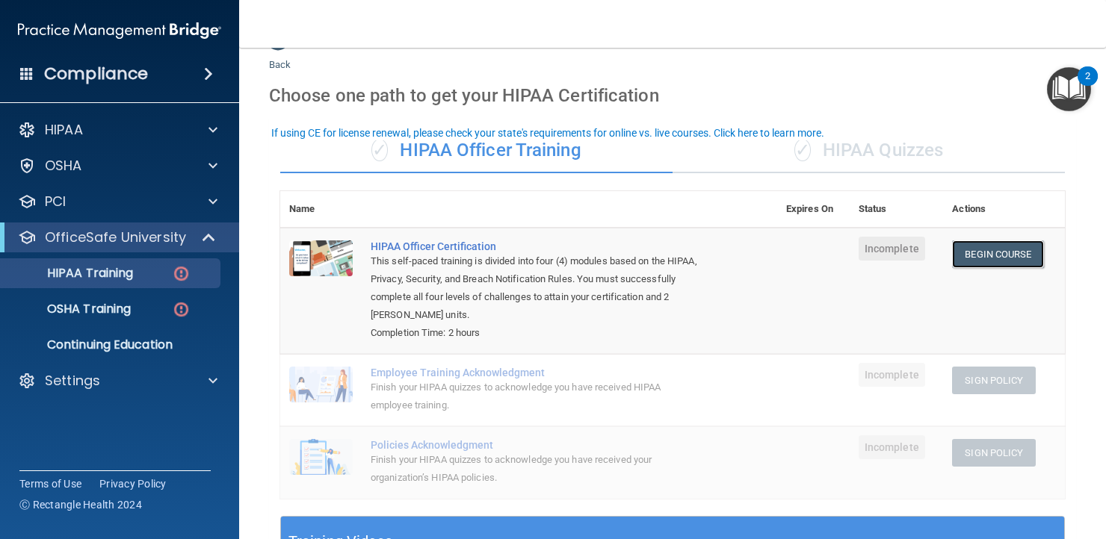
scroll to position [0, 0]
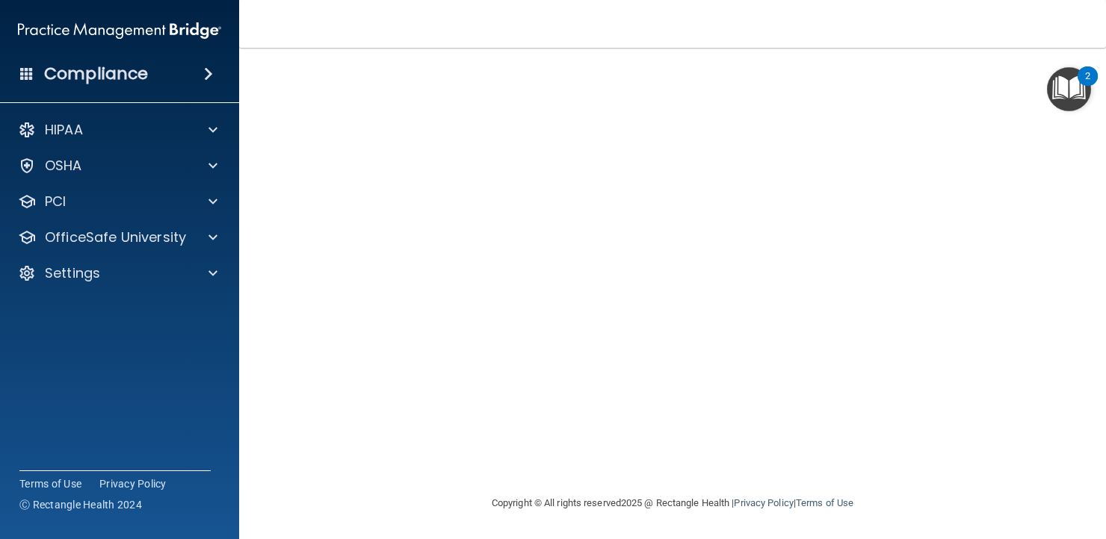
scroll to position [10, 0]
